Goal: Task Accomplishment & Management: Manage account settings

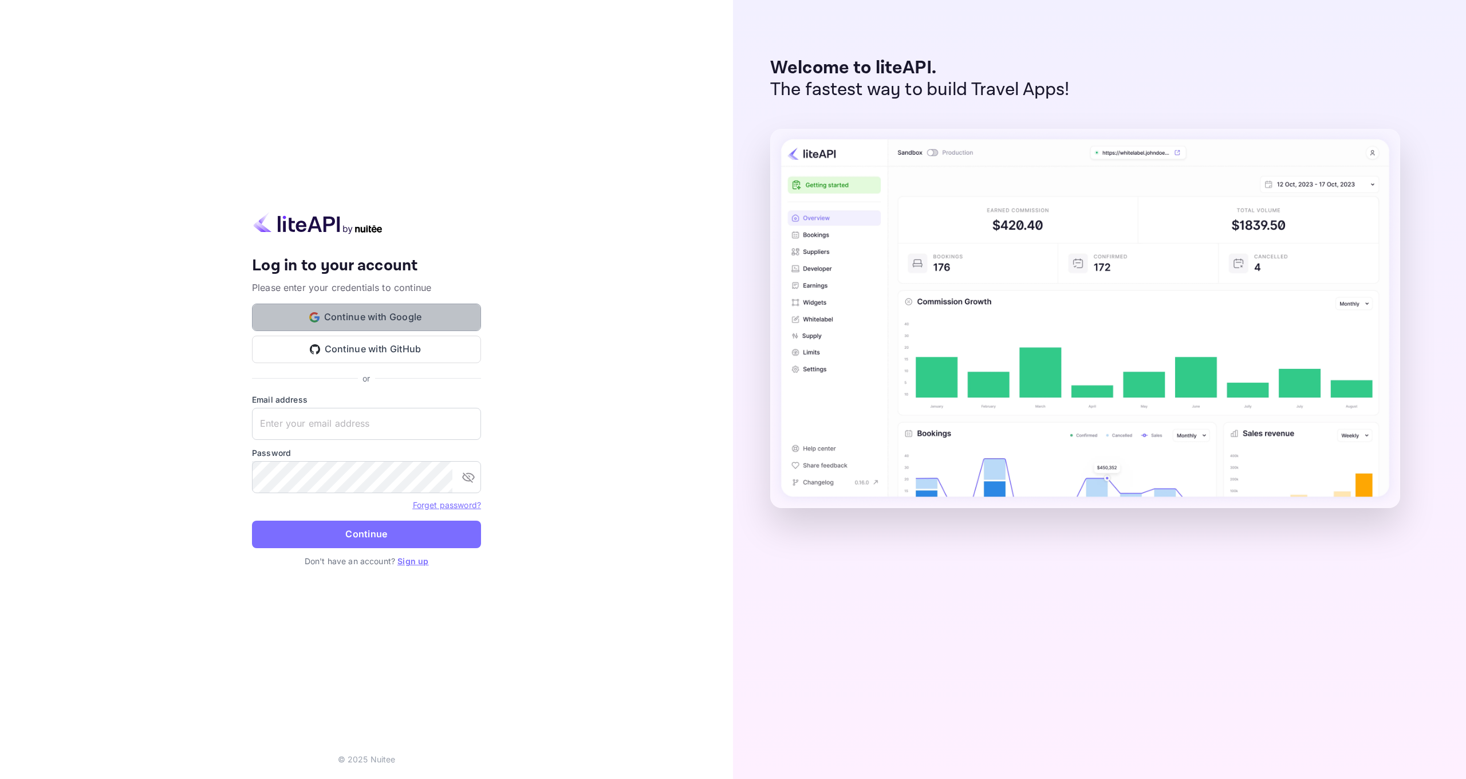
click at [443, 323] on button "Continue with Google" at bounding box center [366, 317] width 229 height 27
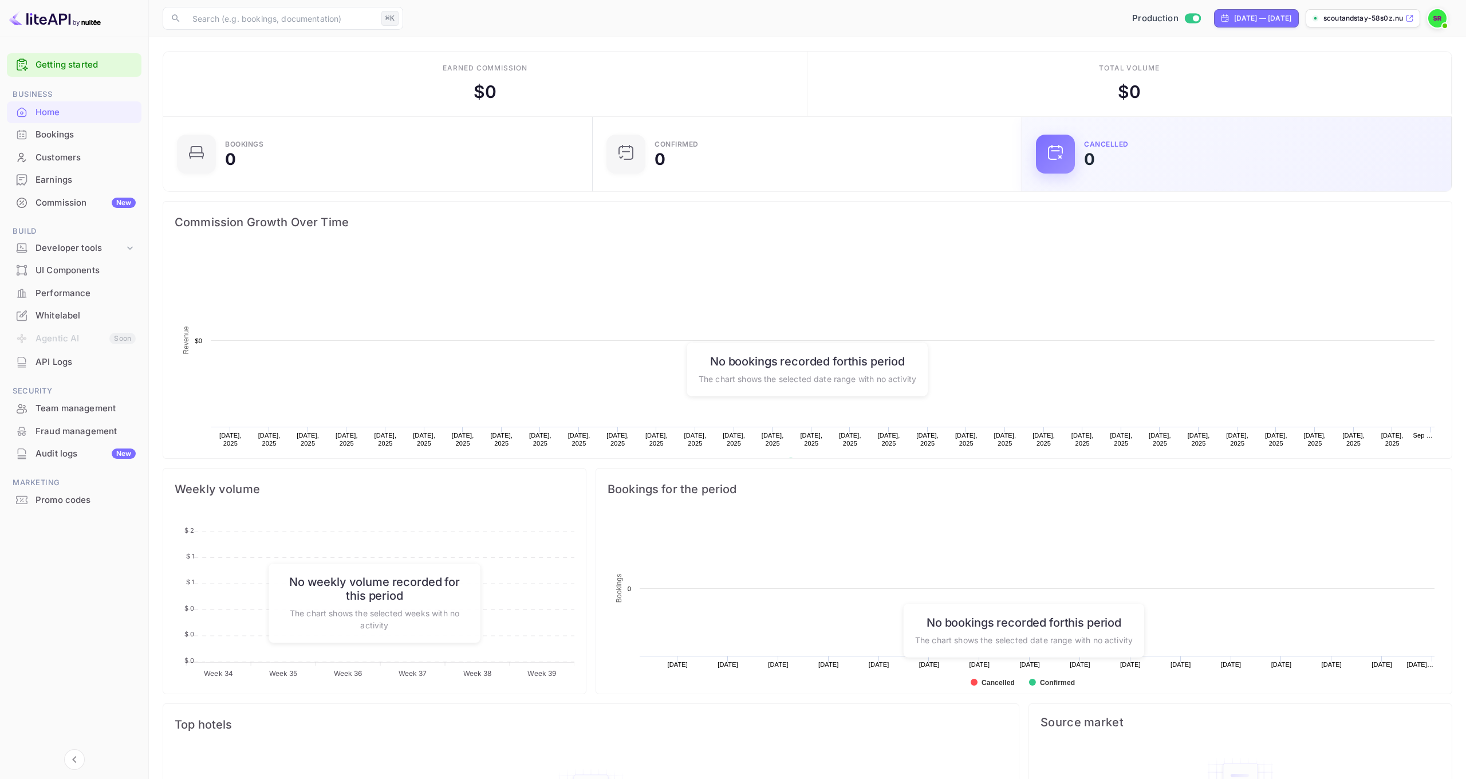
scroll to position [1, 1]
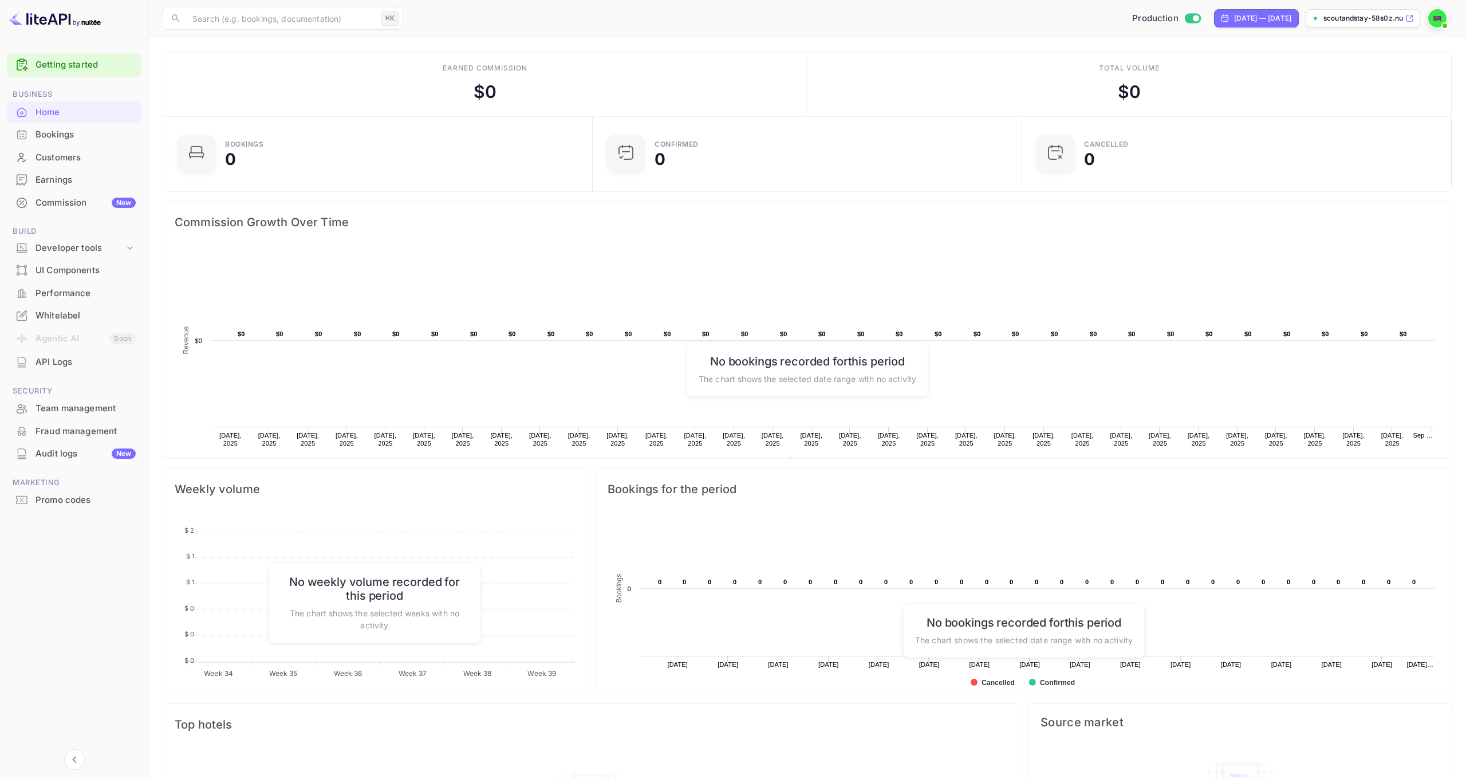
click at [1438, 21] on img at bounding box center [1438, 18] width 18 height 18
click at [1438, 21] on div at bounding box center [733, 389] width 1466 height 779
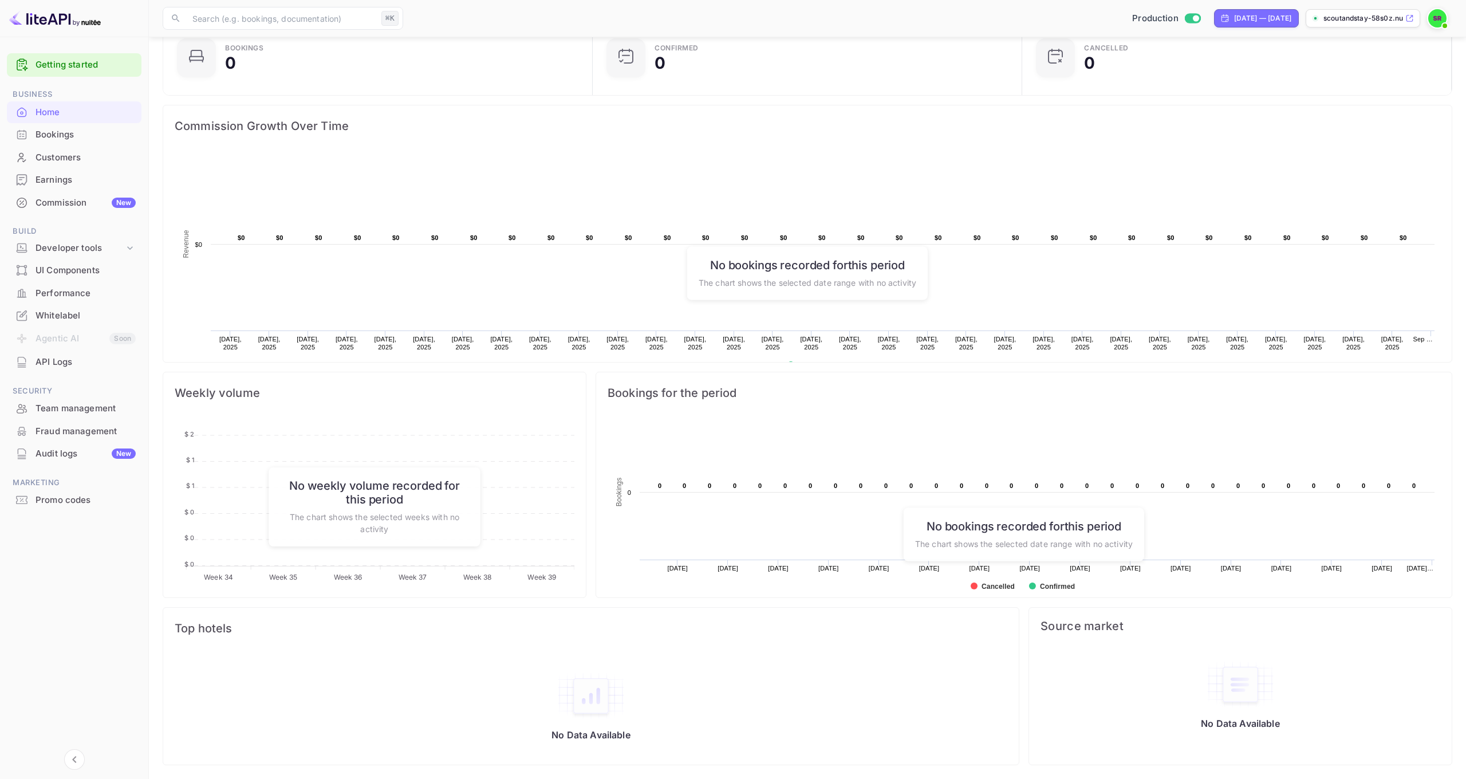
scroll to position [0, 0]
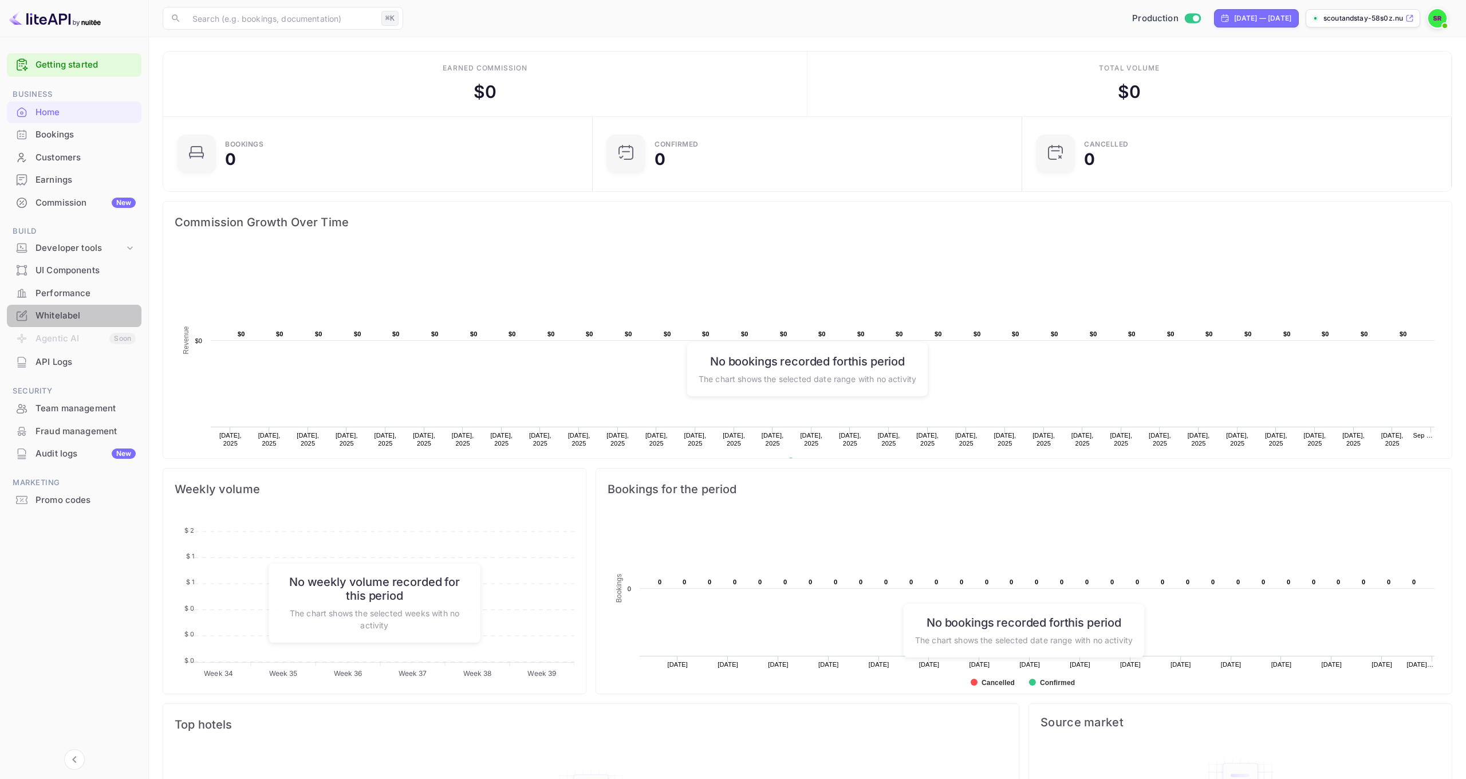
click at [62, 317] on div "Whitelabel" at bounding box center [86, 315] width 100 height 13
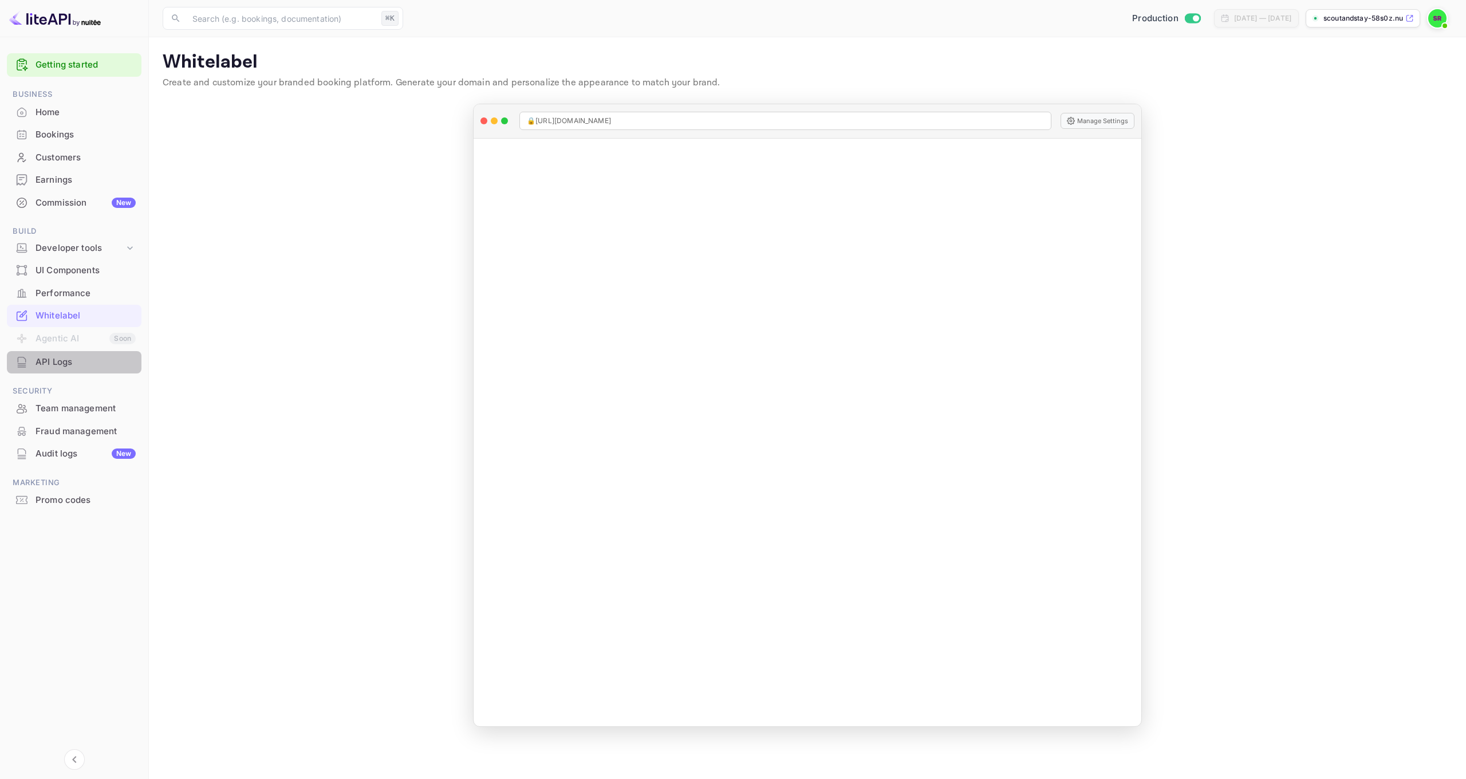
click at [57, 360] on div "API Logs" at bounding box center [86, 362] width 100 height 13
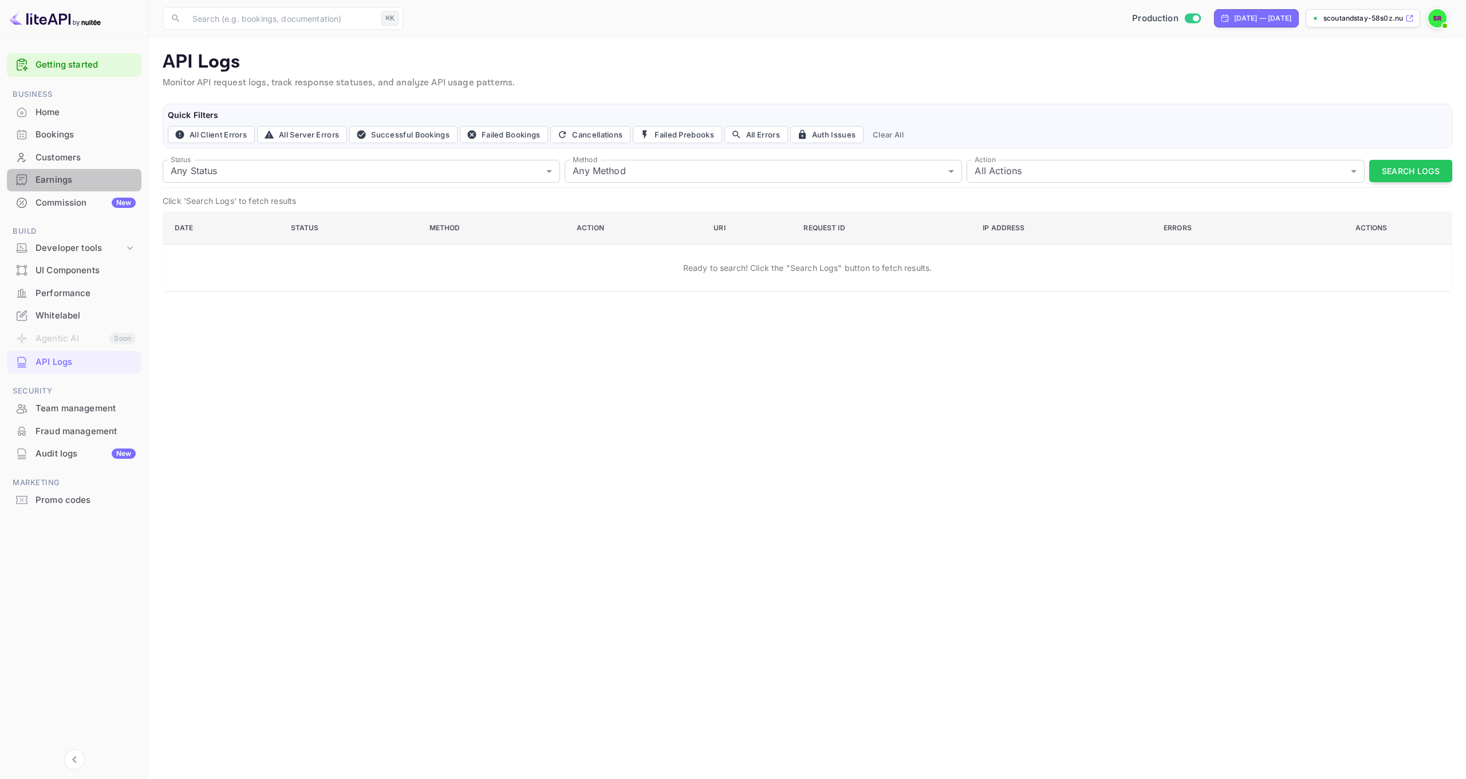
click at [53, 184] on div "Earnings" at bounding box center [86, 180] width 100 height 13
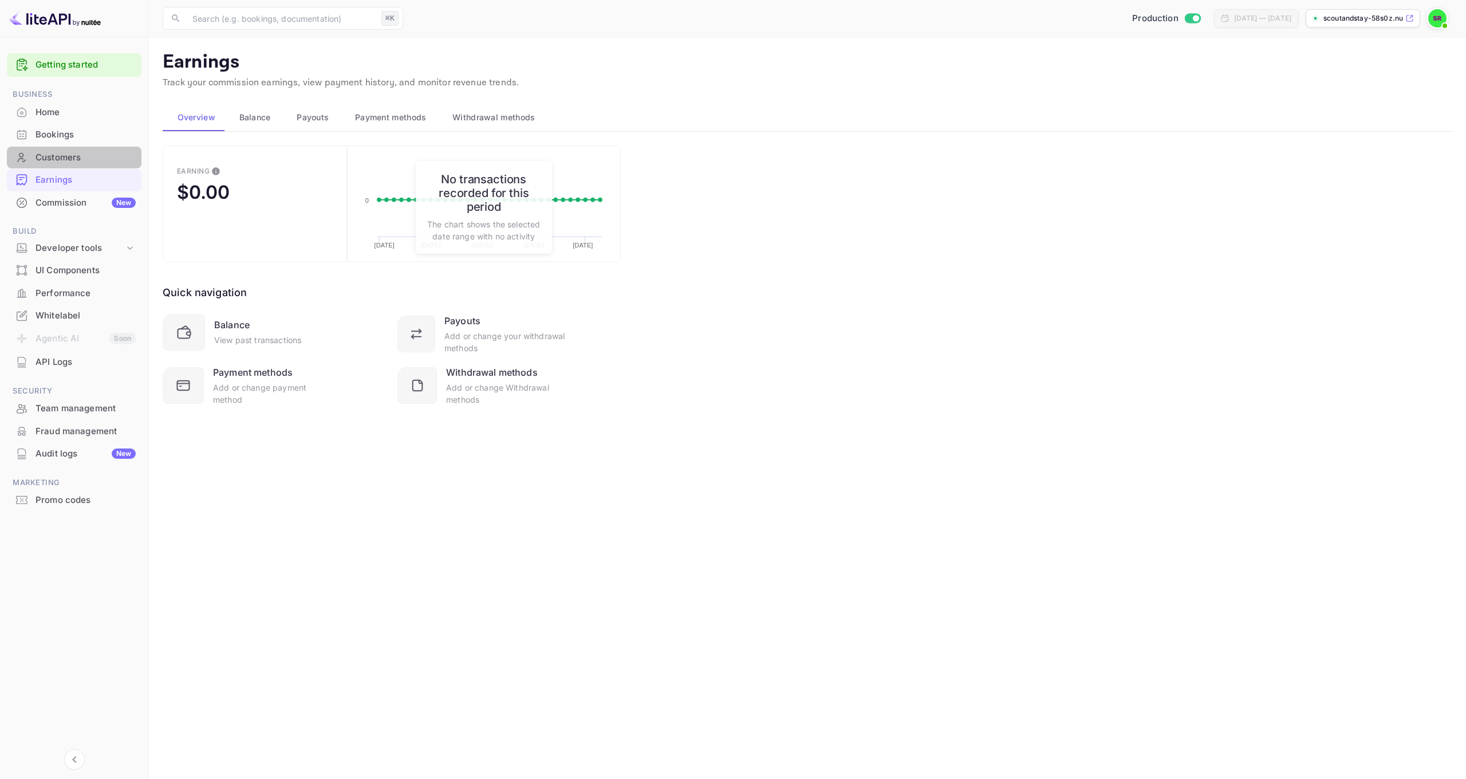
click at [50, 160] on div "Customers" at bounding box center [86, 157] width 100 height 13
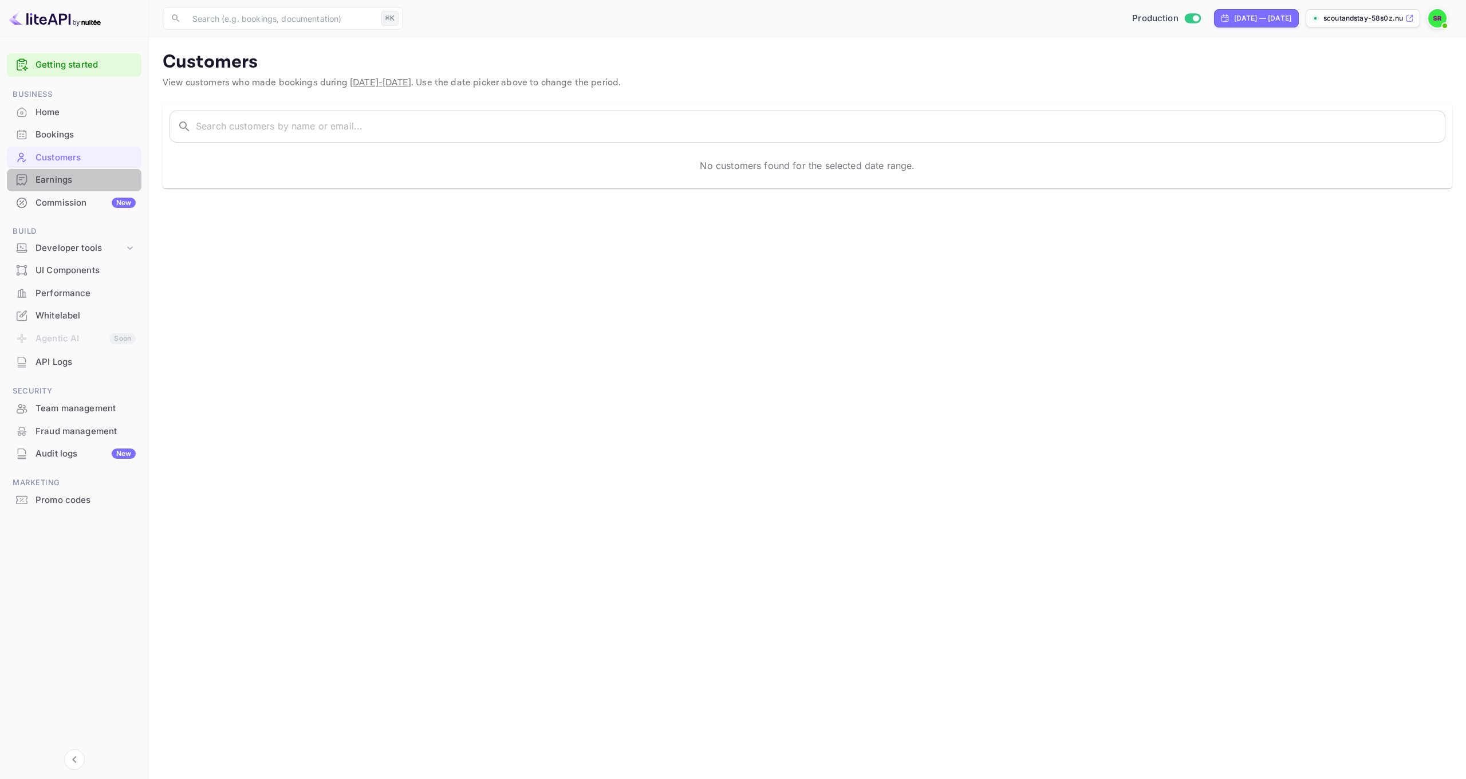
click at [46, 179] on div "Earnings" at bounding box center [86, 180] width 100 height 13
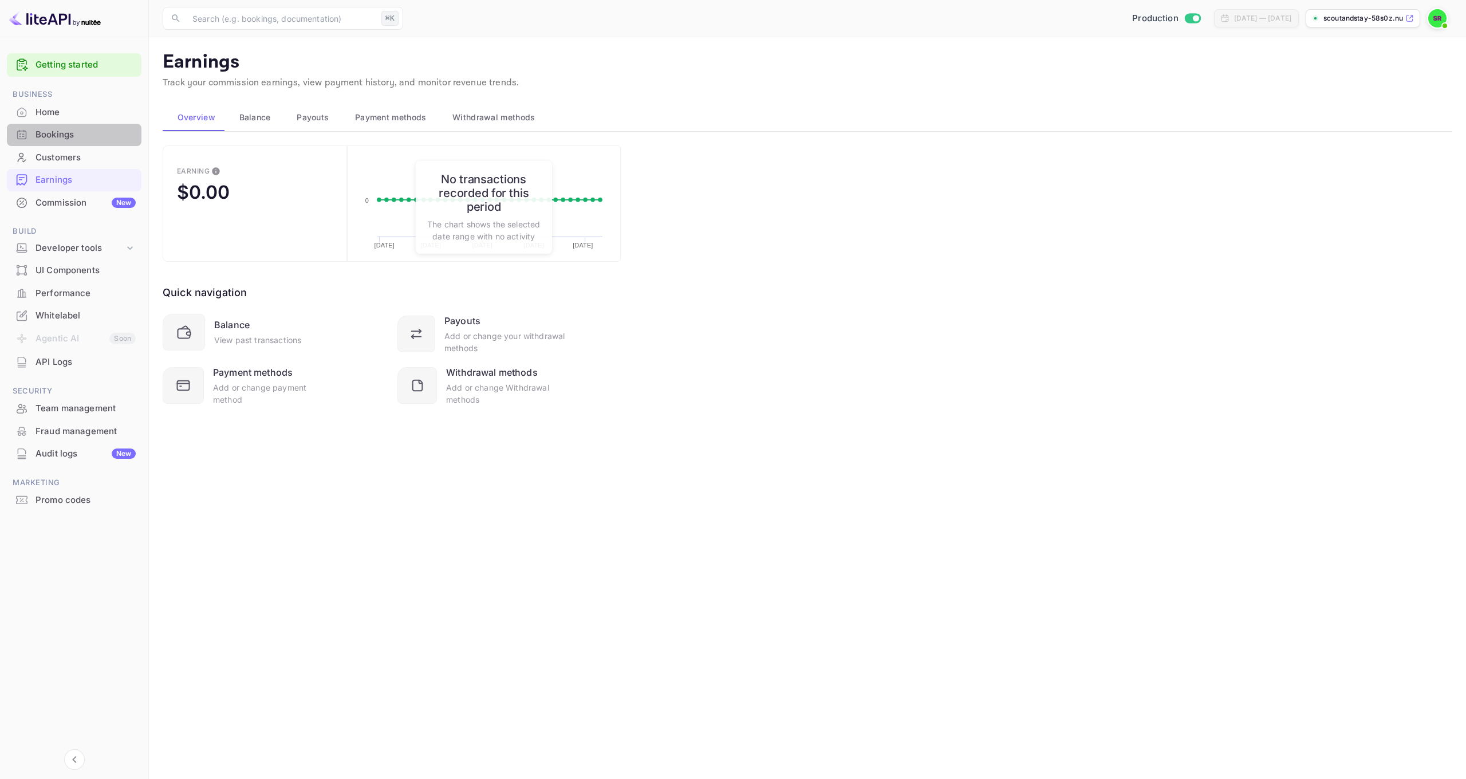
click at [52, 137] on div "Bookings" at bounding box center [86, 134] width 100 height 13
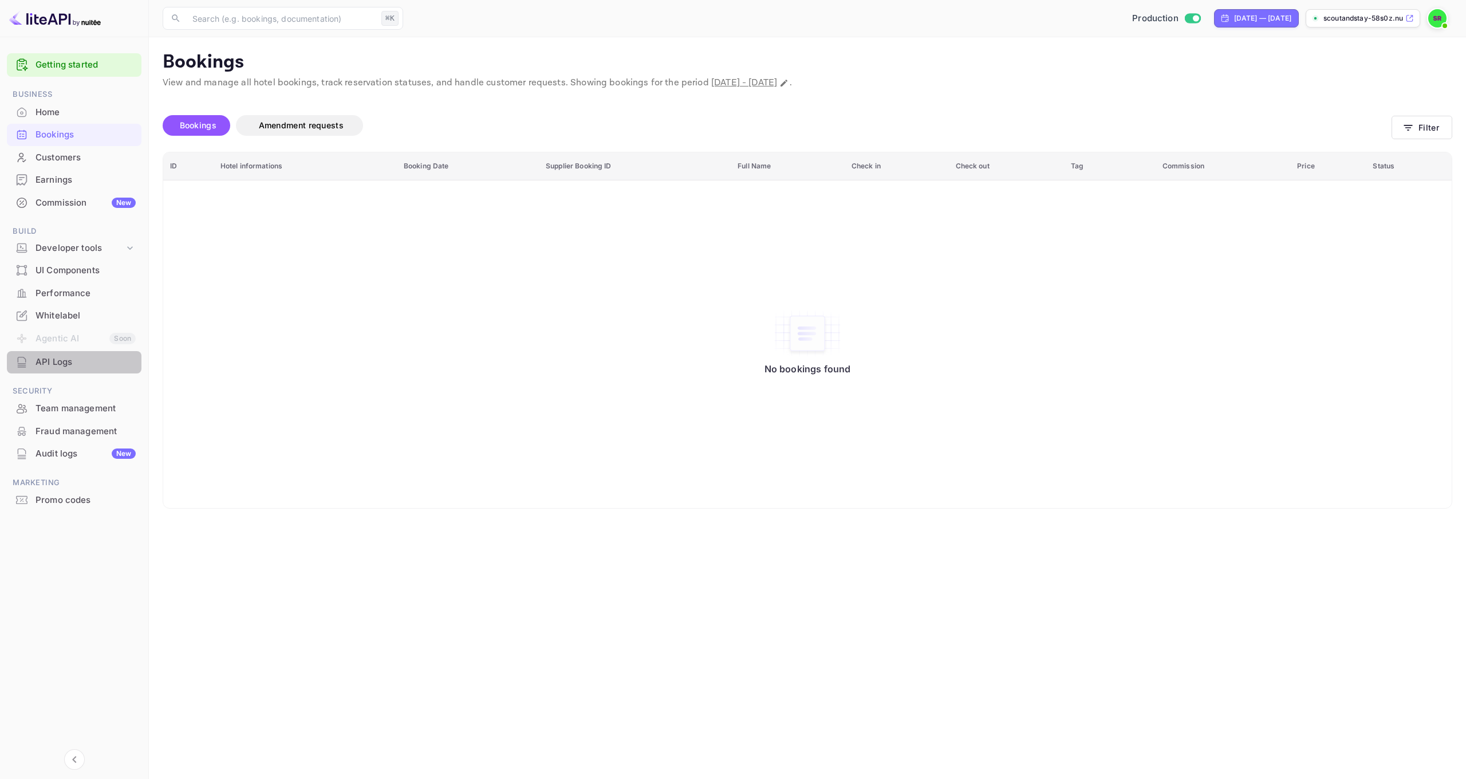
click at [68, 360] on div "API Logs" at bounding box center [86, 362] width 100 height 13
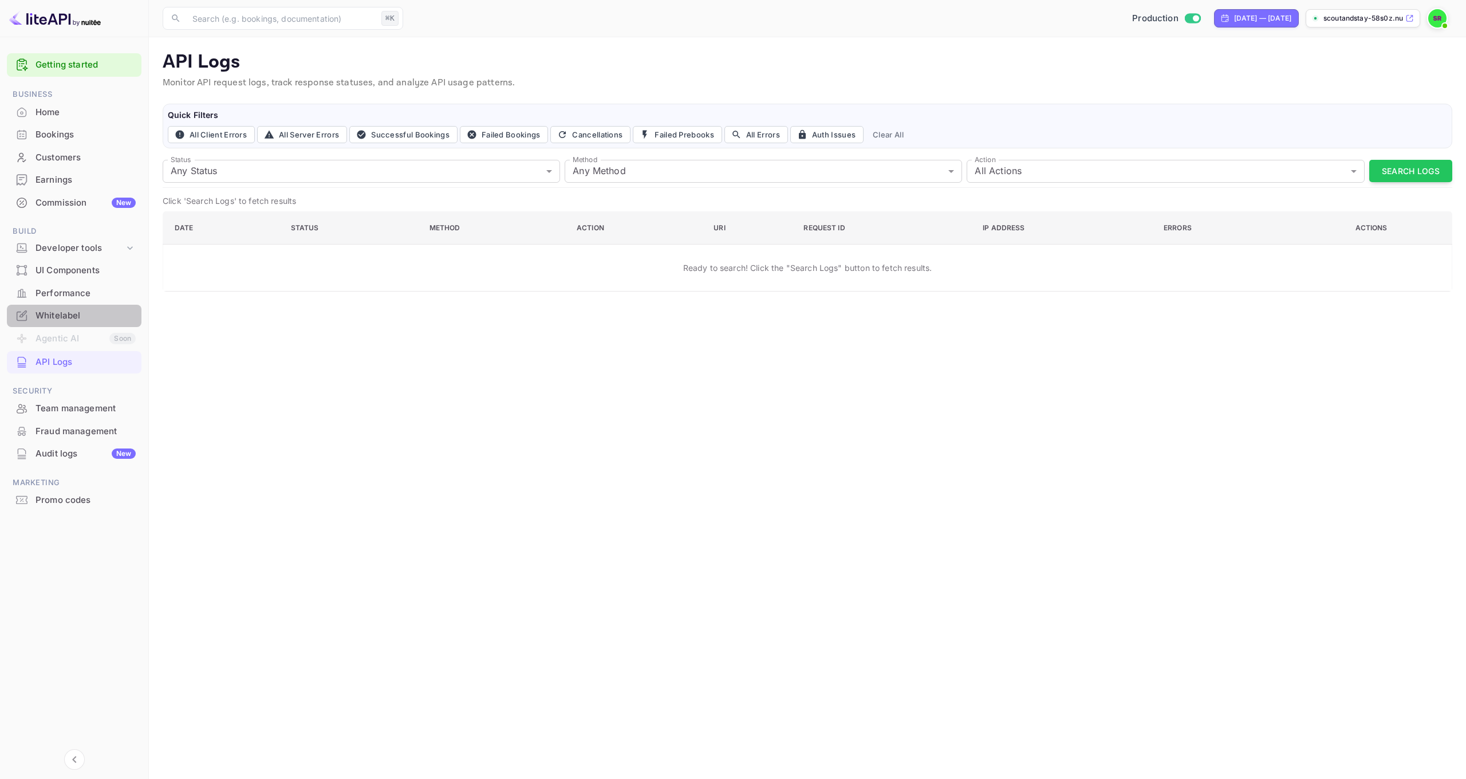
click at [77, 312] on div "Whitelabel" at bounding box center [86, 315] width 100 height 13
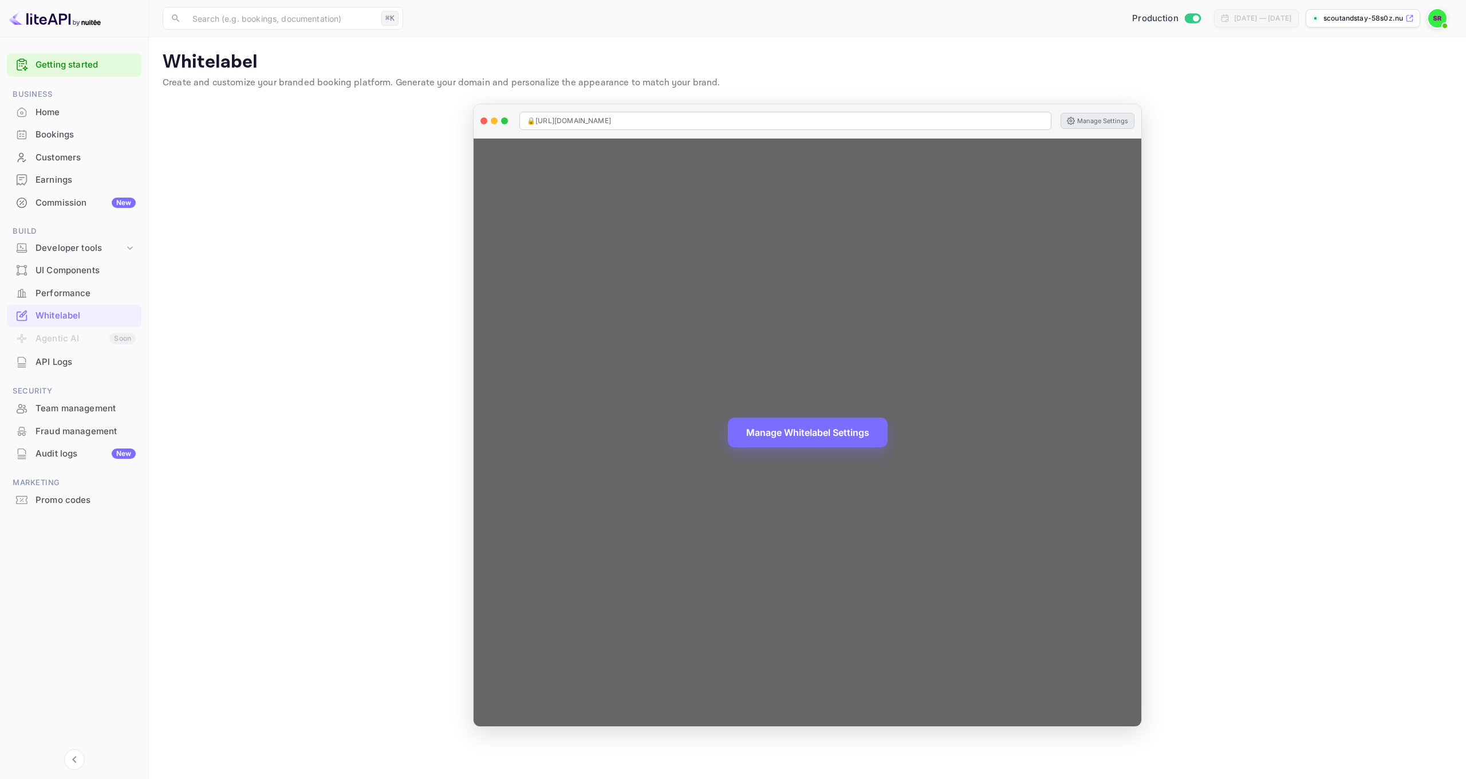
click at [1100, 117] on button "Manage Settings" at bounding box center [1098, 121] width 74 height 16
click at [1094, 119] on button "Manage Settings" at bounding box center [1098, 121] width 74 height 16
click at [811, 427] on button "Manage Whitelabel Settings" at bounding box center [808, 431] width 160 height 30
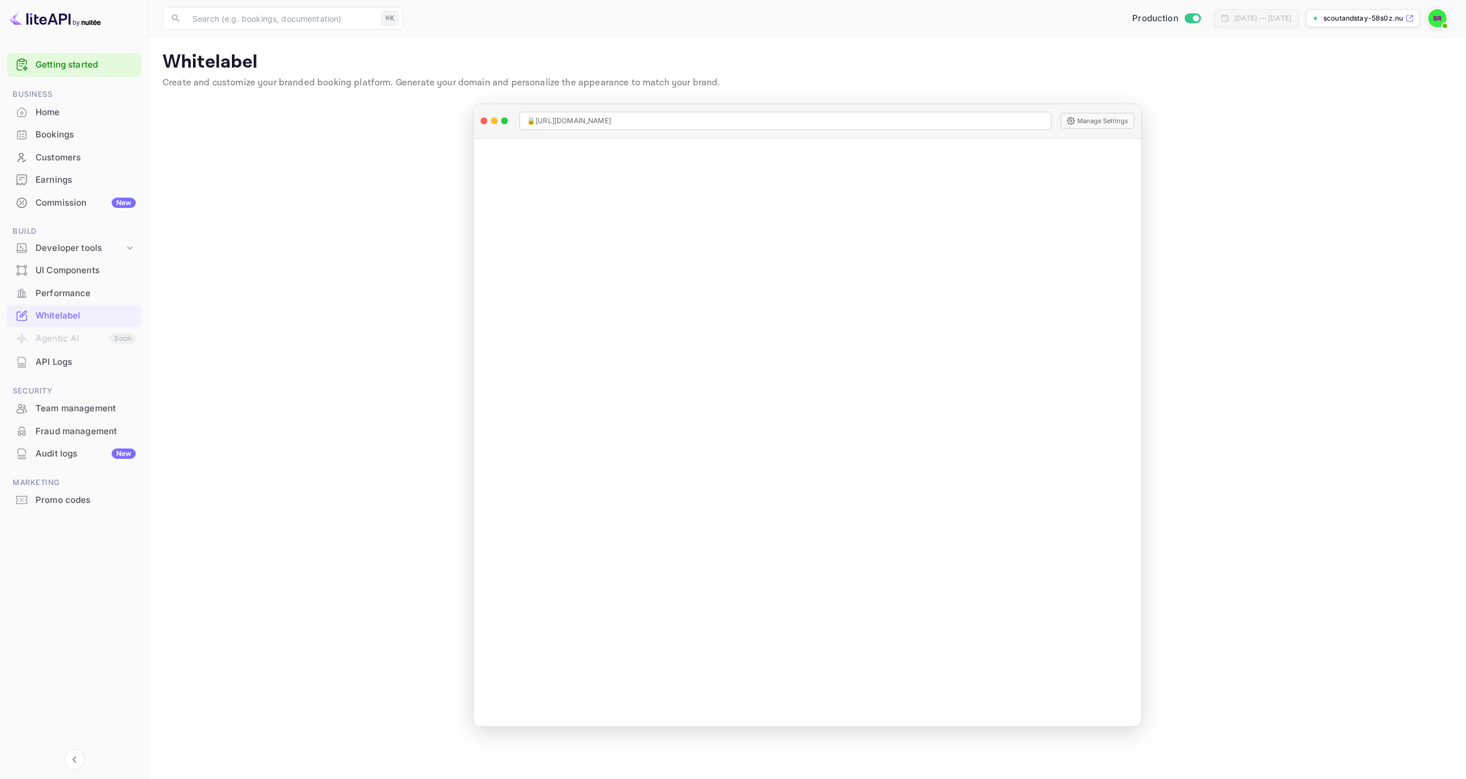
click at [1199, 389] on main "Whitelabel Create and customize your branded booking platform. Generate your do…" at bounding box center [807, 408] width 1317 height 742
click at [64, 199] on div "Commission New" at bounding box center [86, 202] width 100 height 13
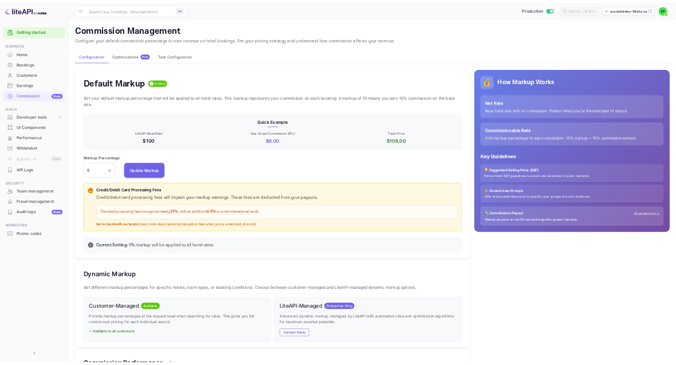
scroll to position [1, 1]
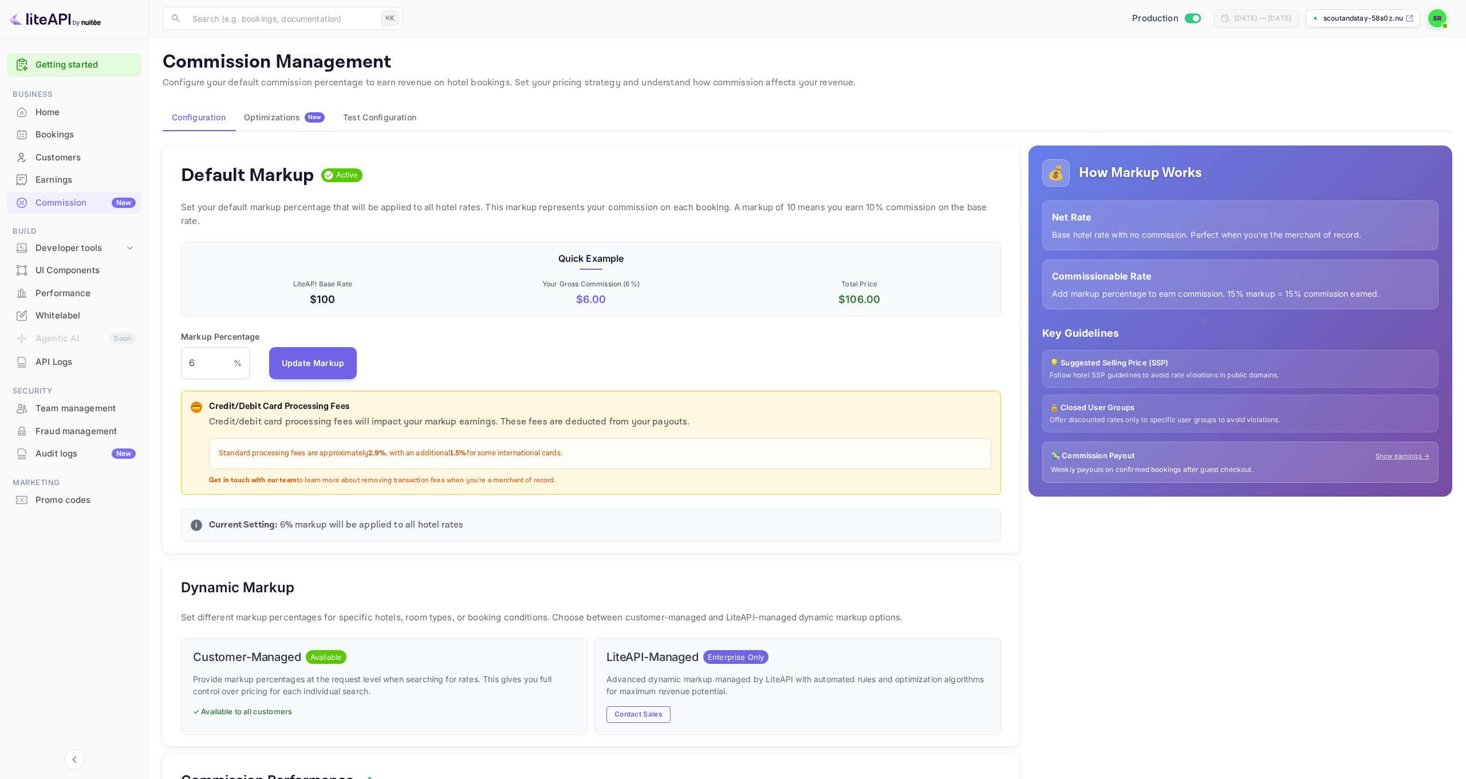
click at [593, 296] on p "$ 6.00" at bounding box center [591, 299] width 264 height 15
drag, startPoint x: 213, startPoint y: 367, endPoint x: 159, endPoint y: 365, distance: 53.3
click at [159, 365] on div "Default Markup Active Set your default markup percentage that will be applied t…" at bounding box center [587, 625] width 866 height 979
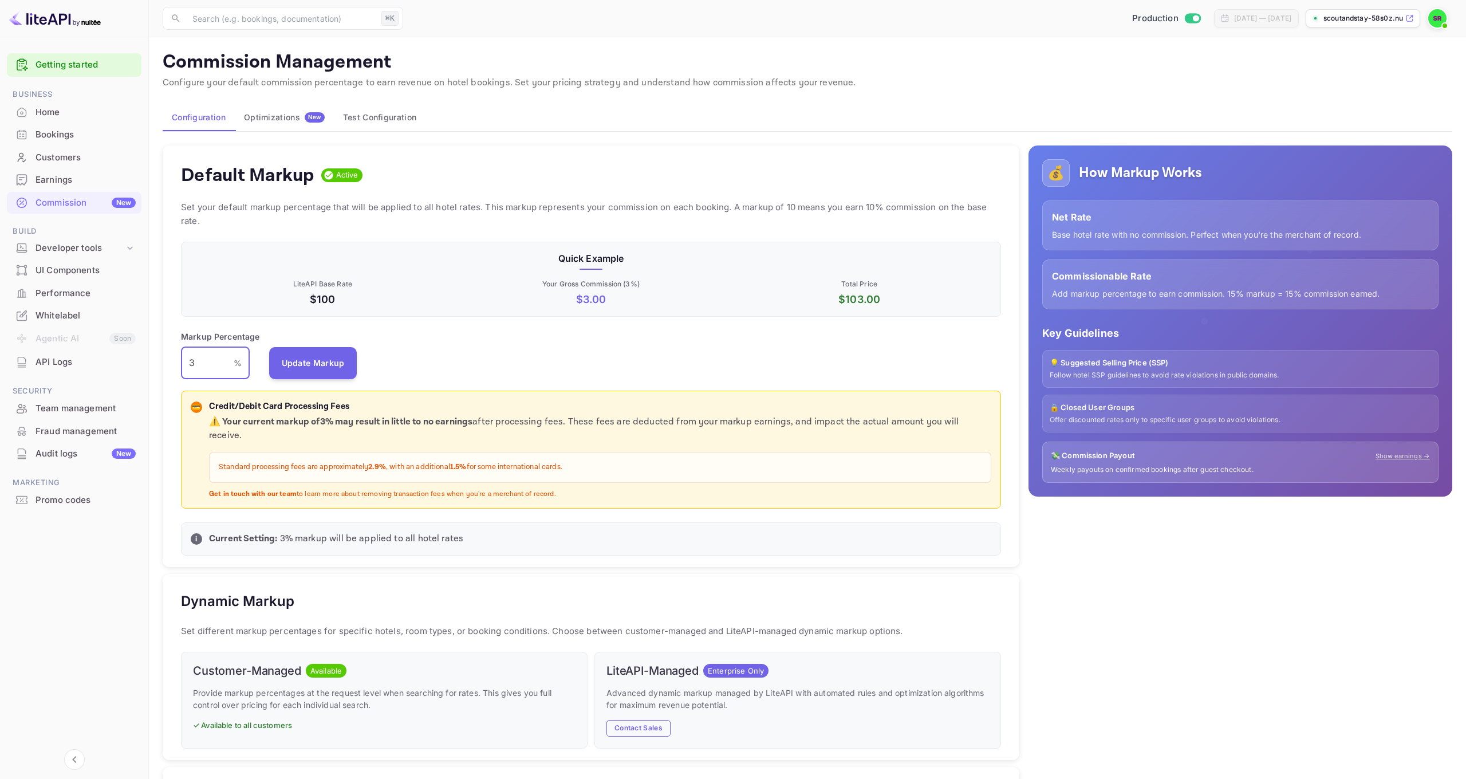
drag, startPoint x: 198, startPoint y: 364, endPoint x: 181, endPoint y: 363, distance: 16.6
click at [181, 363] on input "3" at bounding box center [207, 363] width 53 height 32
drag, startPoint x: 204, startPoint y: 362, endPoint x: 176, endPoint y: 363, distance: 27.5
click at [176, 363] on div "Default Markup Active Set your default markup percentage that will be applied t…" at bounding box center [591, 356] width 857 height 422
type input "4"
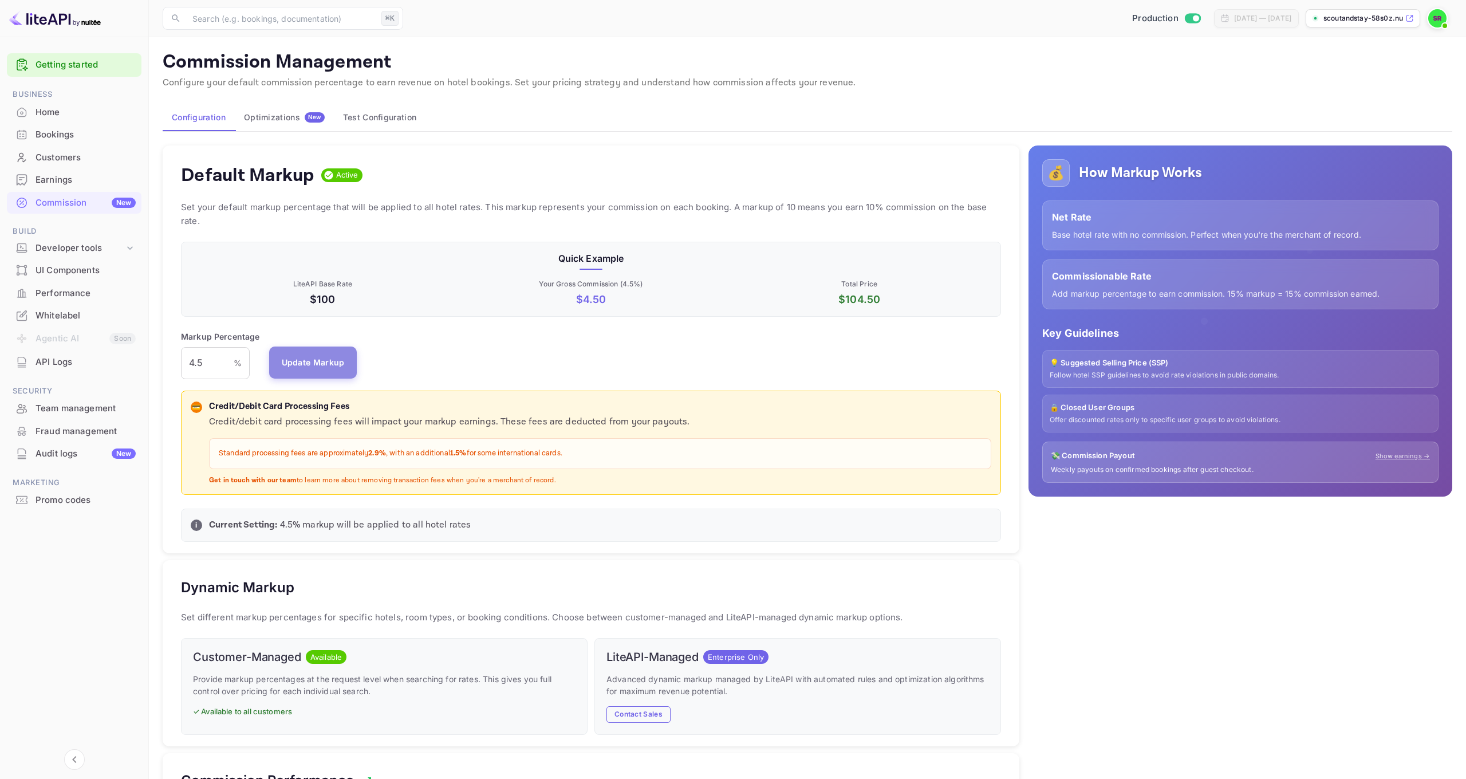
click at [308, 365] on button "Update Markup" at bounding box center [313, 363] width 88 height 32
drag, startPoint x: 214, startPoint y: 367, endPoint x: 177, endPoint y: 365, distance: 37.3
click at [177, 365] on div "Default Markup Active Set your default markup percentage that will be applied t…" at bounding box center [591, 349] width 857 height 408
click at [285, 363] on button "Update Markup" at bounding box center [313, 363] width 88 height 32
drag, startPoint x: 203, startPoint y: 366, endPoint x: 136, endPoint y: 361, distance: 67.2
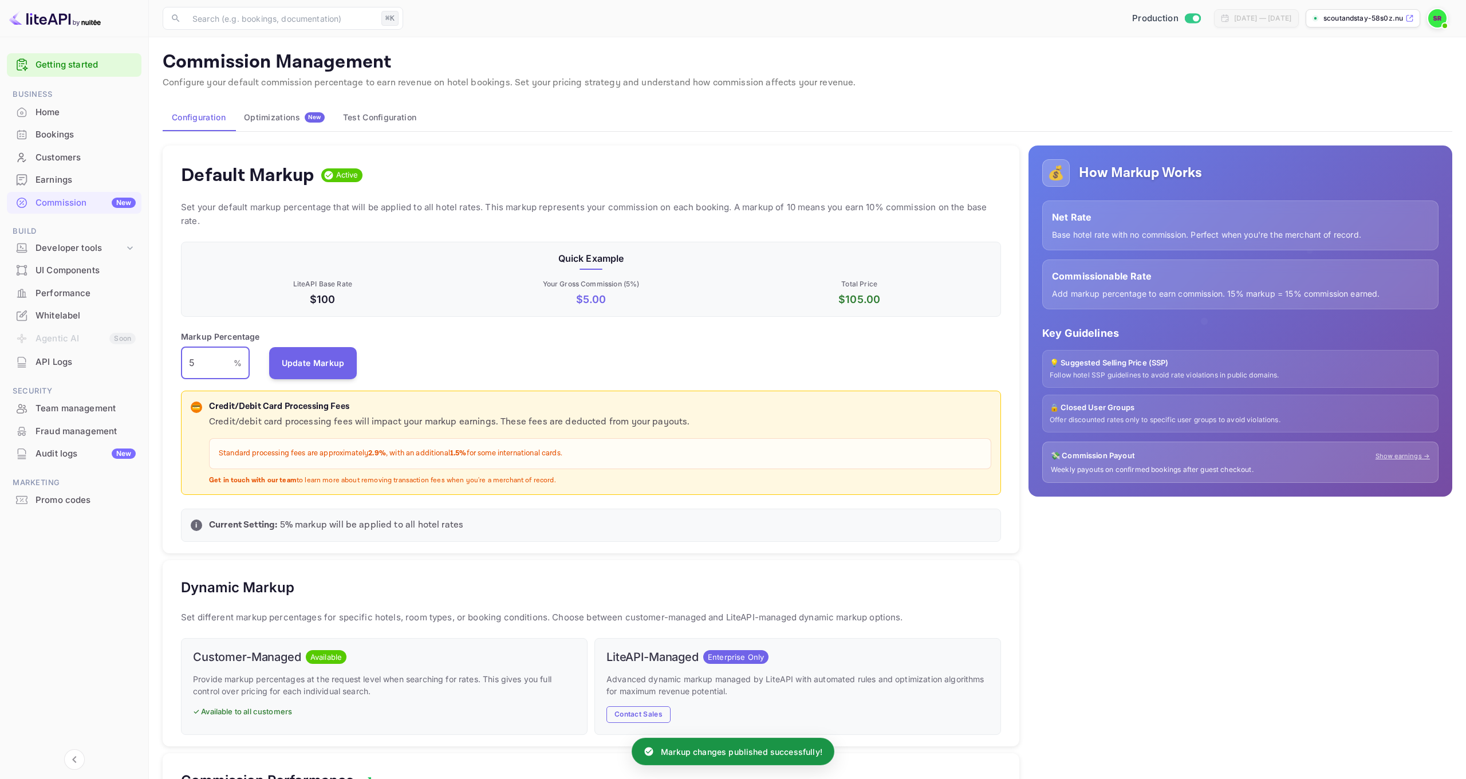
click at [136, 361] on div "Getting started Business Home Bookings Customers Earnings Commission New Build …" at bounding box center [733, 564] width 1466 height 1129
click at [298, 363] on button "Update Markup" at bounding box center [313, 363] width 88 height 32
drag, startPoint x: 196, startPoint y: 367, endPoint x: 172, endPoint y: 364, distance: 23.7
click at [172, 364] on div "Default Markup Active Set your default markup percentage that will be applied t…" at bounding box center [591, 349] width 857 height 408
click at [299, 365] on button "Update Markup" at bounding box center [313, 363] width 88 height 32
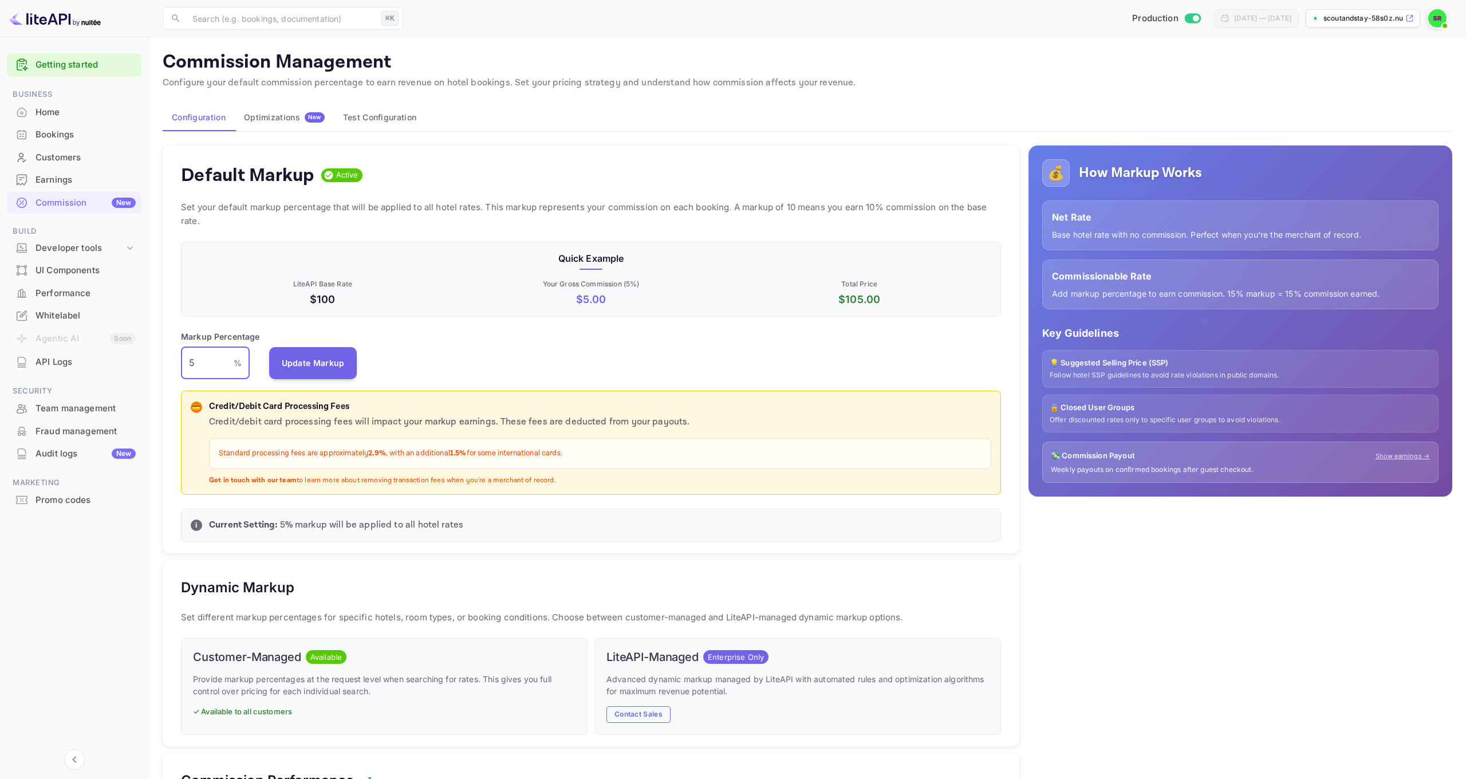
drag, startPoint x: 217, startPoint y: 361, endPoint x: 179, endPoint y: 361, distance: 37.8
click at [179, 361] on div "Default Markup Active Set your default markup percentage that will be applied t…" at bounding box center [591, 349] width 857 height 408
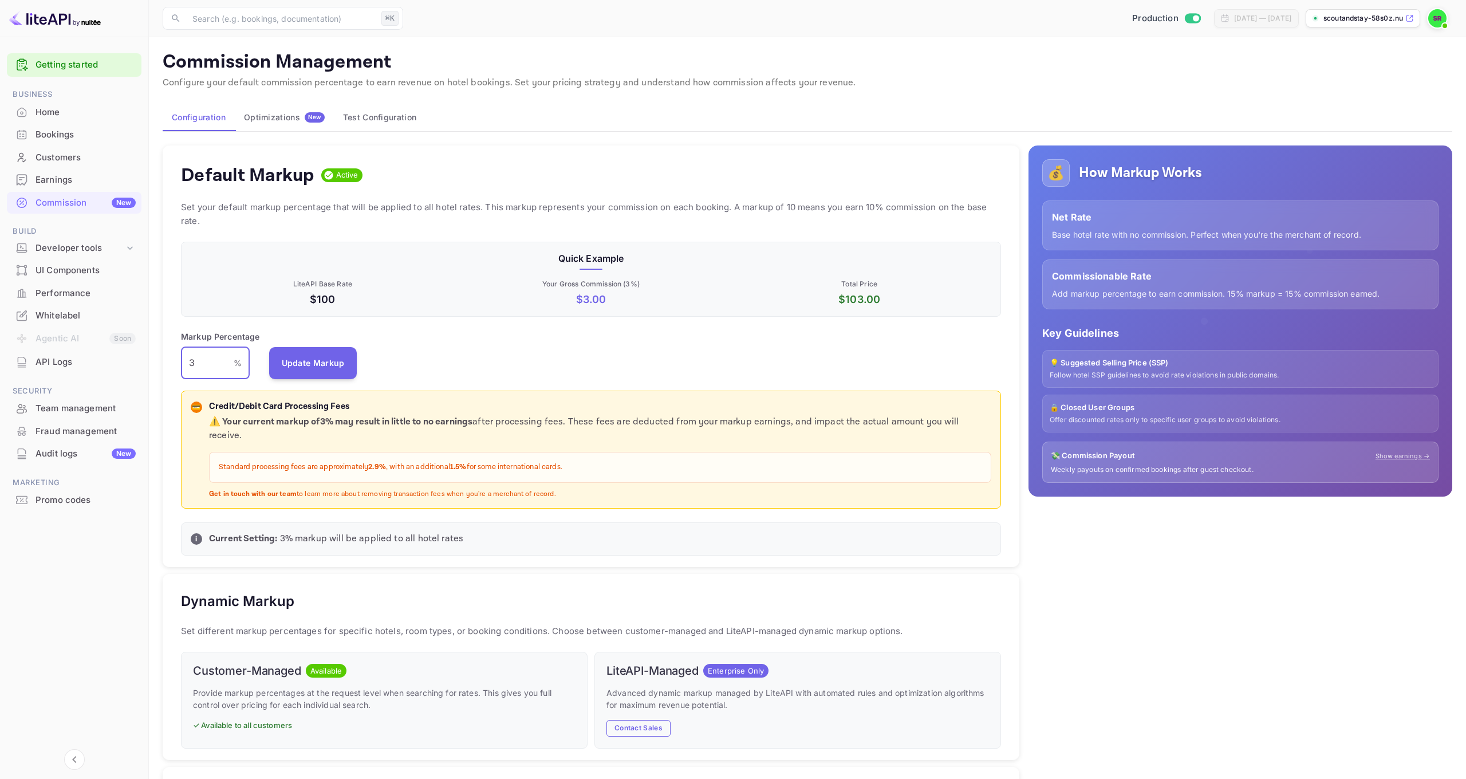
drag, startPoint x: 204, startPoint y: 359, endPoint x: 176, endPoint y: 360, distance: 28.1
click at [176, 360] on div "Default Markup Active Set your default markup percentage that will be applied t…" at bounding box center [591, 356] width 857 height 422
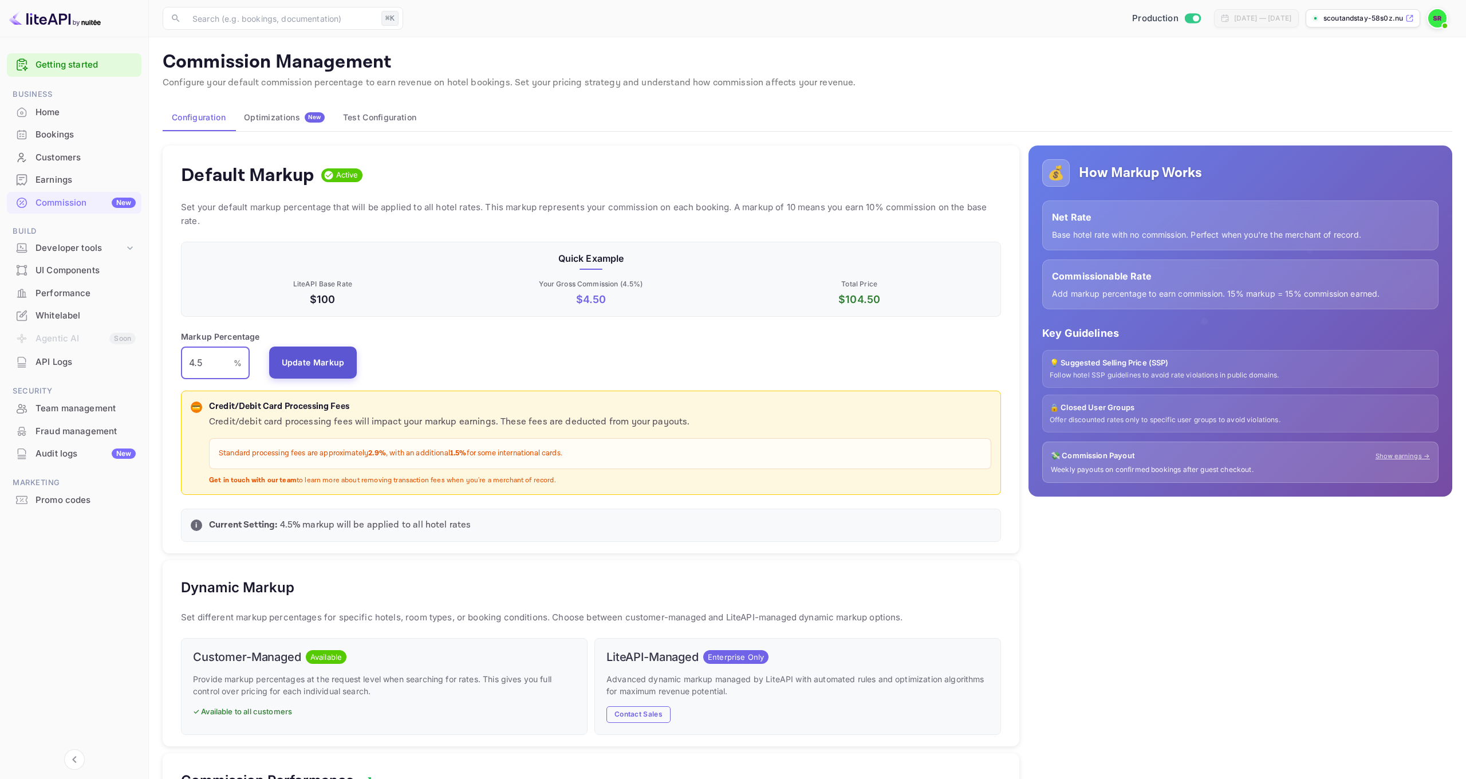
type input "4.5"
click at [289, 361] on button "Update Markup" at bounding box center [313, 363] width 88 height 32
click at [55, 180] on div "Earnings" at bounding box center [86, 180] width 100 height 13
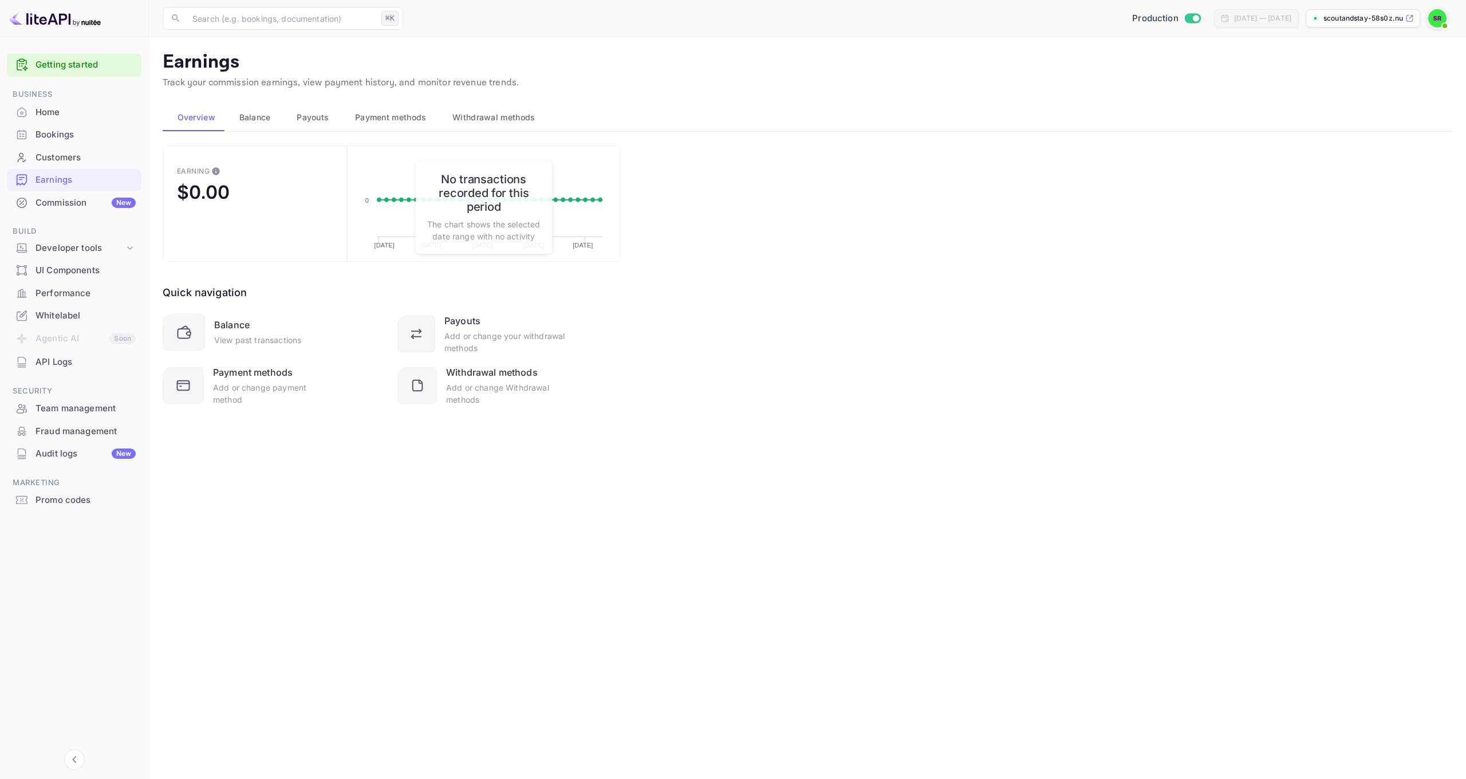
click at [989, 365] on div "Earning $0.00 Created with Highcharts 10.3.3 [DATE] [DATE] [DATE] [DATE] [DATE]…" at bounding box center [808, 289] width 1290 height 289
click at [644, 698] on main "Earnings Track your commission earnings, view payment history, and monitor reve…" at bounding box center [807, 408] width 1317 height 742
